Goal: Information Seeking & Learning: Learn about a topic

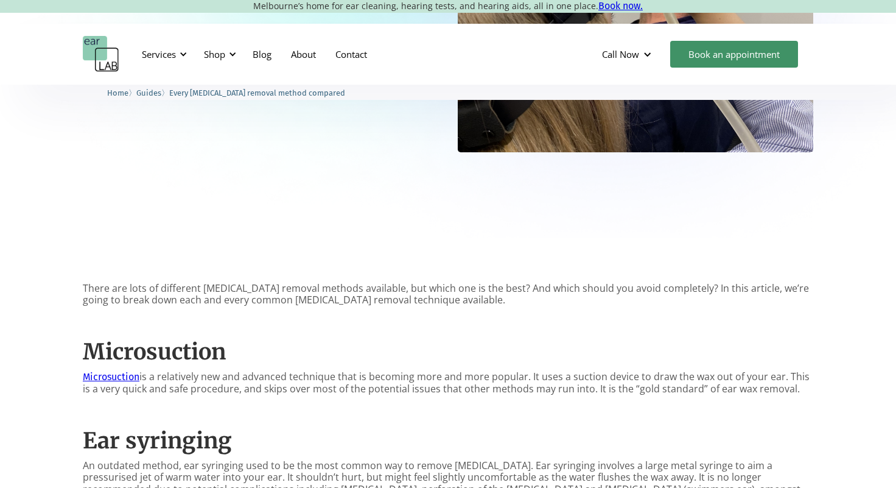
scroll to position [365, 0]
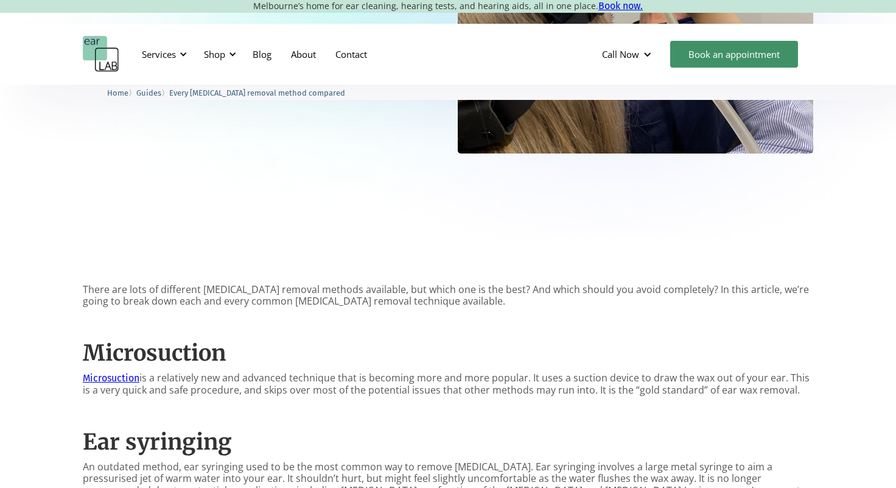
click at [107, 376] on link "Microsuction" at bounding box center [111, 378] width 57 height 12
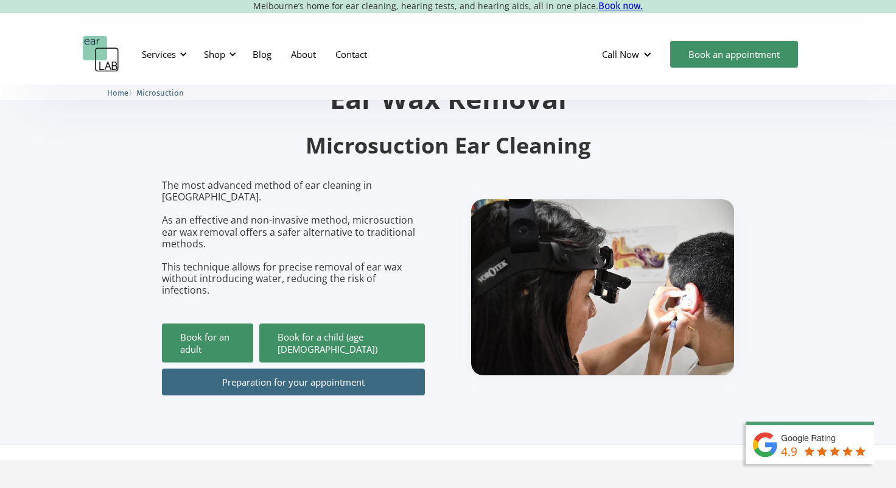
scroll to position [61, 0]
click at [306, 52] on link "About" at bounding box center [303, 54] width 44 height 35
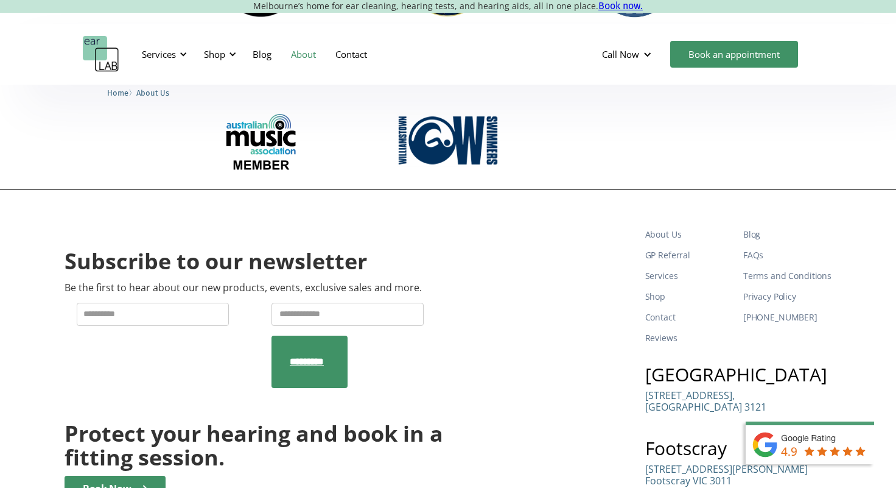
scroll to position [1888, 0]
